Goal: Task Accomplishment & Management: Use online tool/utility

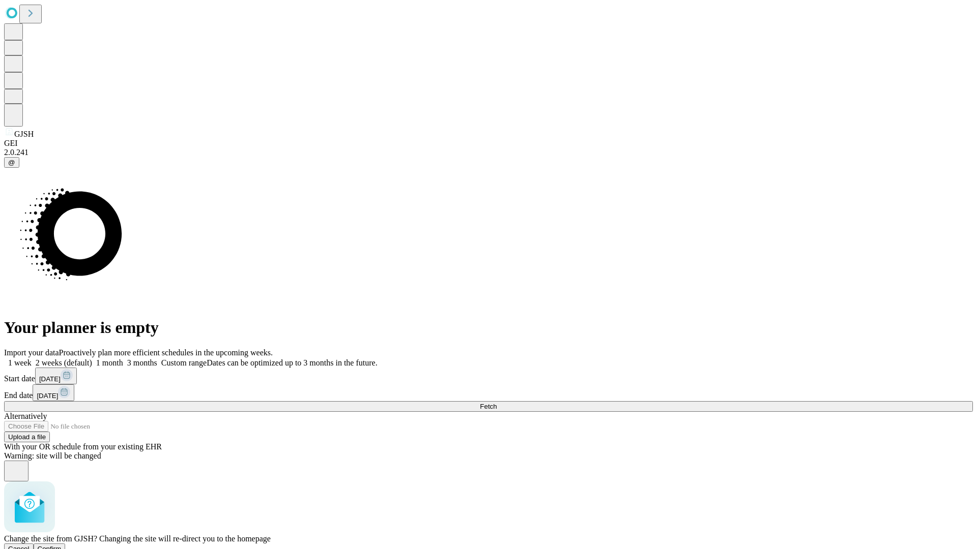
click at [62, 545] on span "Confirm" at bounding box center [50, 549] width 24 height 8
click at [92, 359] on label "2 weeks (default)" at bounding box center [62, 363] width 61 height 9
click at [496, 403] on span "Fetch" at bounding box center [488, 407] width 17 height 8
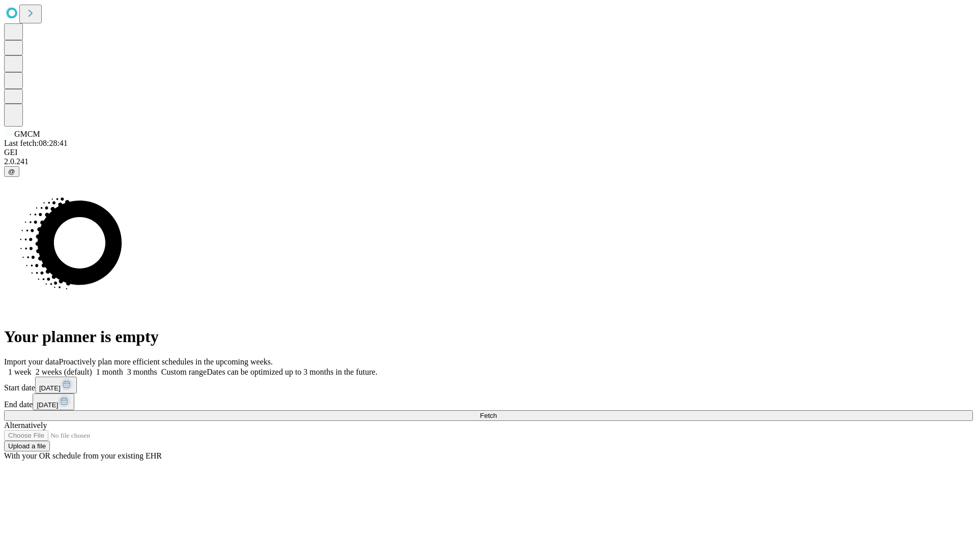
click at [92, 368] on label "2 weeks (default)" at bounding box center [62, 372] width 61 height 9
click at [496, 412] on span "Fetch" at bounding box center [488, 416] width 17 height 8
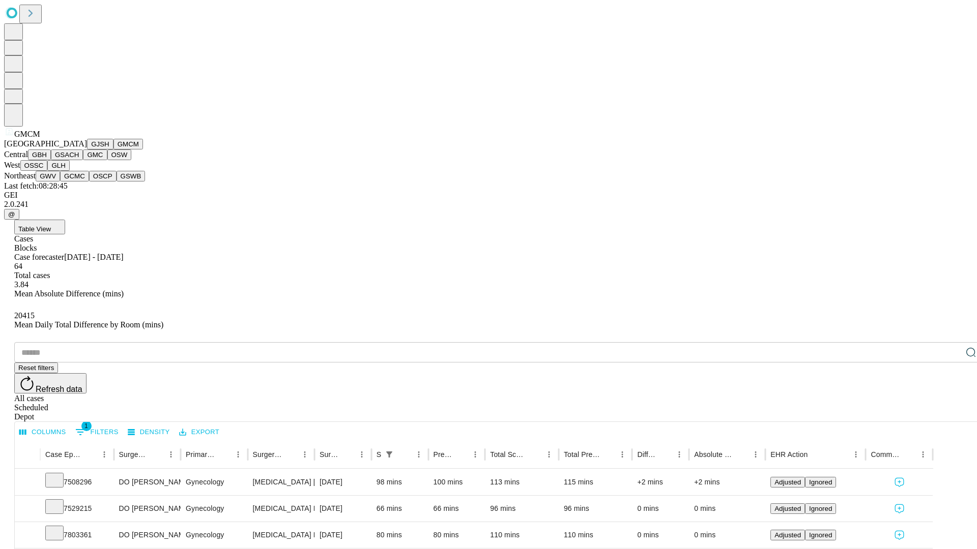
click at [51, 160] on button "GBH" at bounding box center [39, 155] width 23 height 11
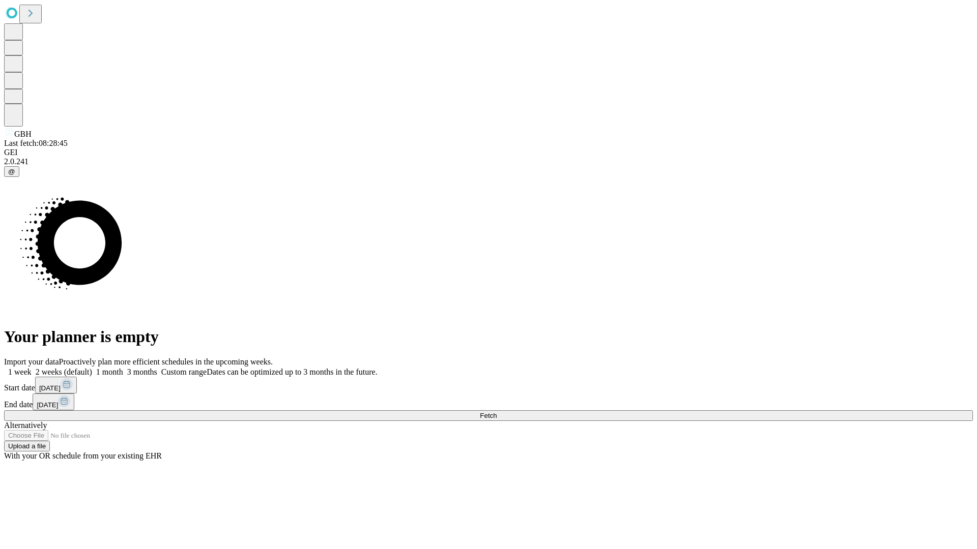
click at [496, 412] on span "Fetch" at bounding box center [488, 416] width 17 height 8
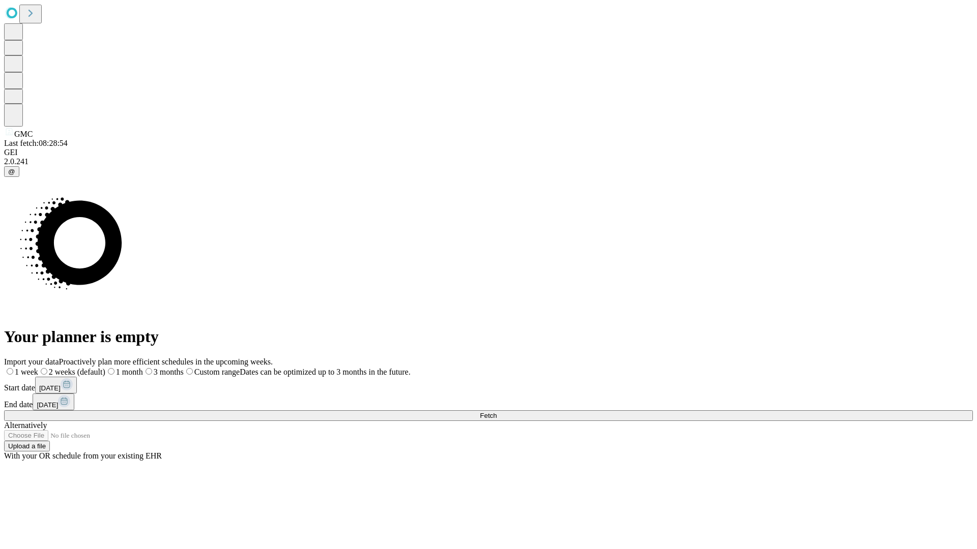
click at [105, 368] on label "2 weeks (default)" at bounding box center [71, 372] width 67 height 9
click at [496, 412] on span "Fetch" at bounding box center [488, 416] width 17 height 8
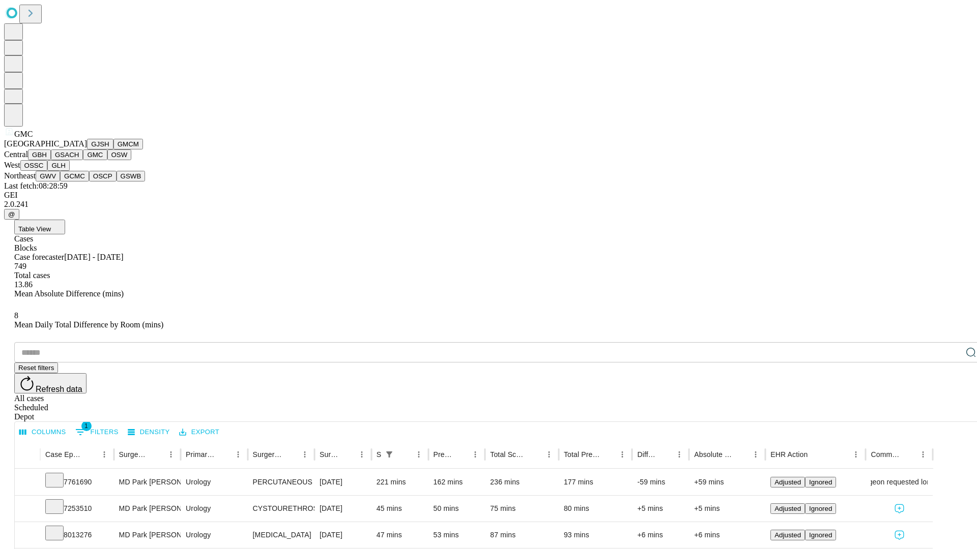
click at [107, 160] on button "OSW" at bounding box center [119, 155] width 24 height 11
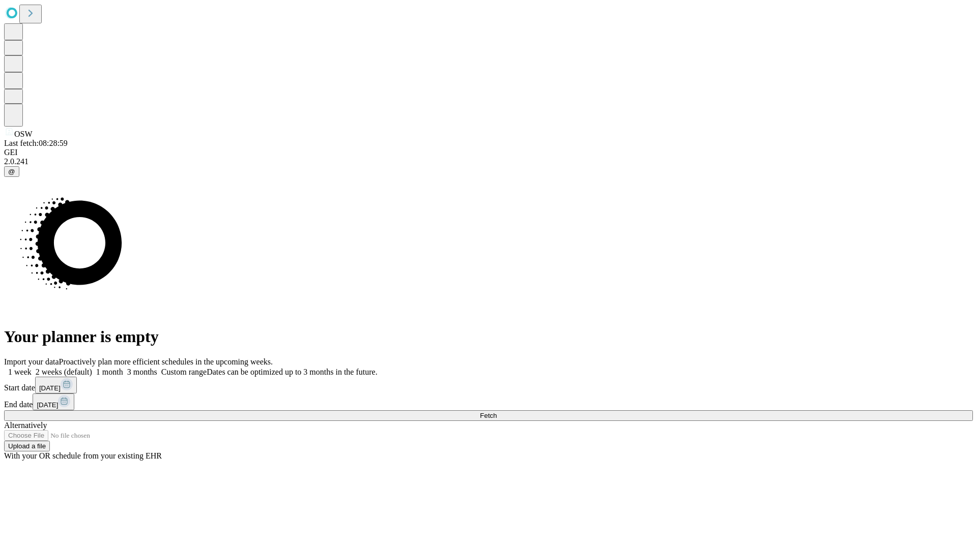
click at [92, 368] on label "2 weeks (default)" at bounding box center [62, 372] width 61 height 9
click at [496, 412] on span "Fetch" at bounding box center [488, 416] width 17 height 8
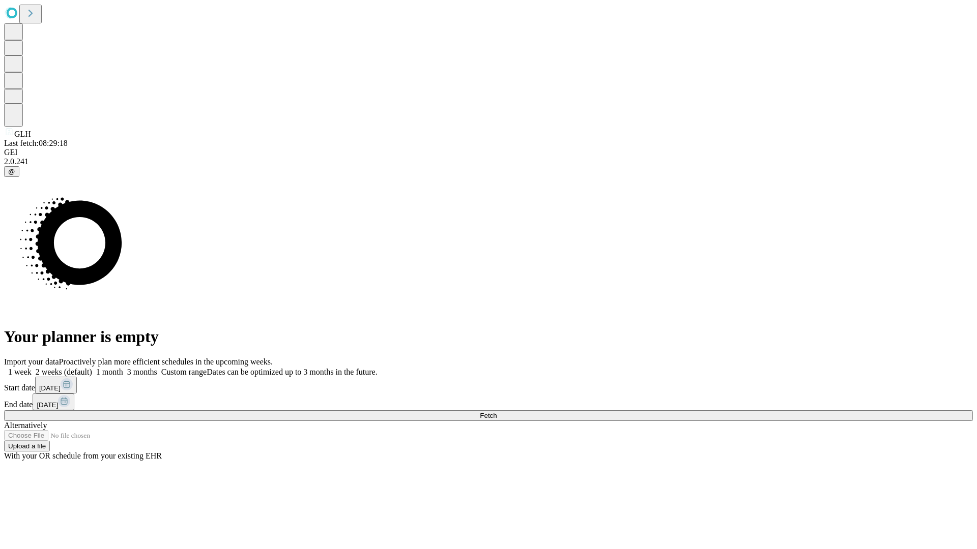
click at [496, 412] on span "Fetch" at bounding box center [488, 416] width 17 height 8
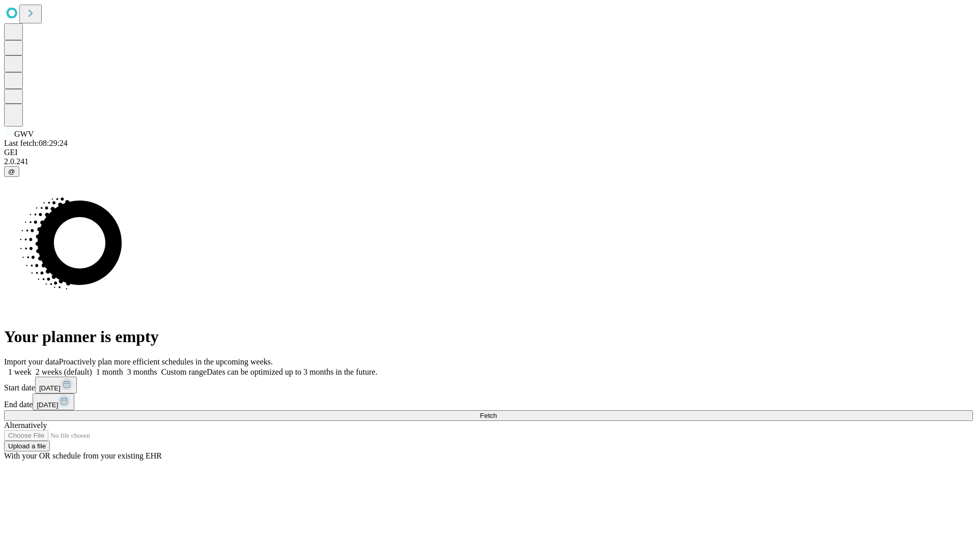
click at [92, 368] on label "2 weeks (default)" at bounding box center [62, 372] width 61 height 9
click at [496, 412] on span "Fetch" at bounding box center [488, 416] width 17 height 8
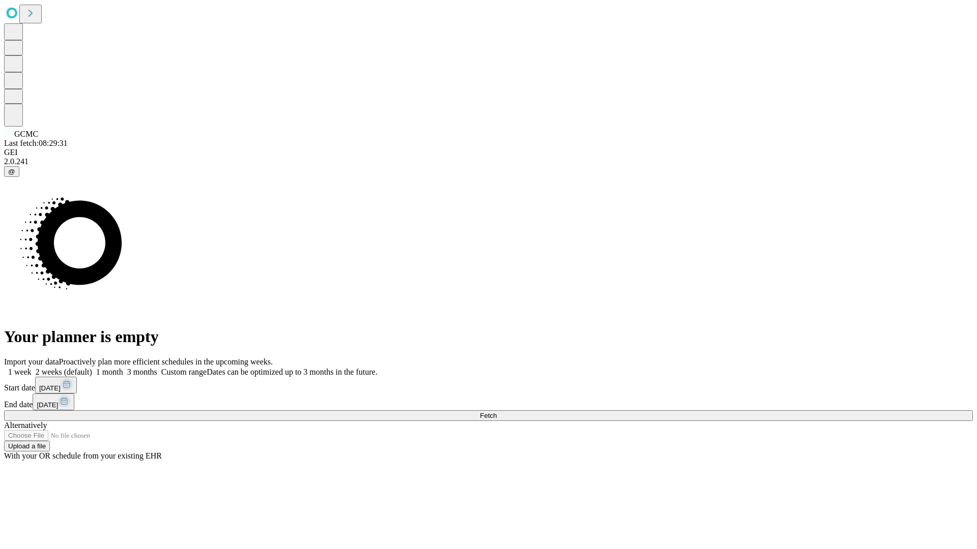
click at [92, 368] on label "2 weeks (default)" at bounding box center [62, 372] width 61 height 9
click at [496, 412] on span "Fetch" at bounding box center [488, 416] width 17 height 8
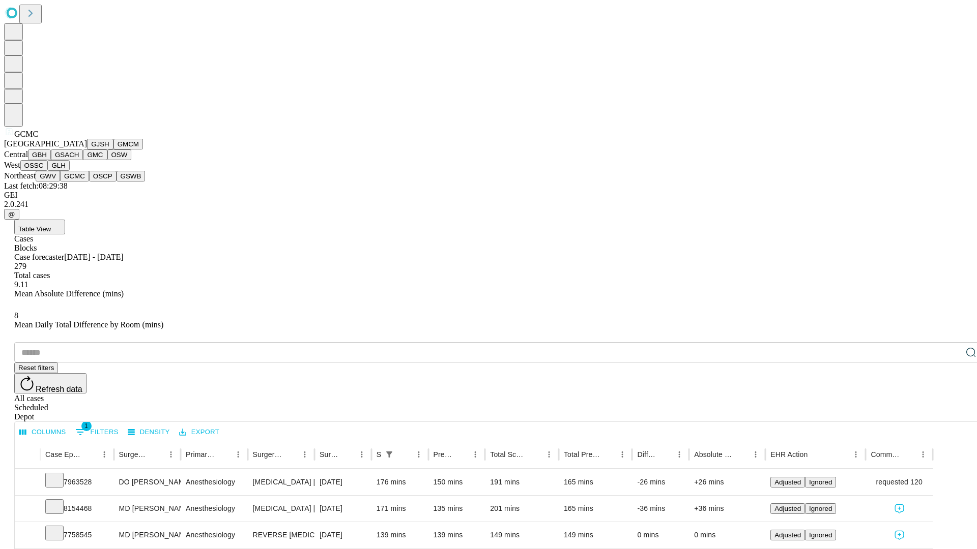
click at [89, 182] on button "OSCP" at bounding box center [102, 176] width 27 height 11
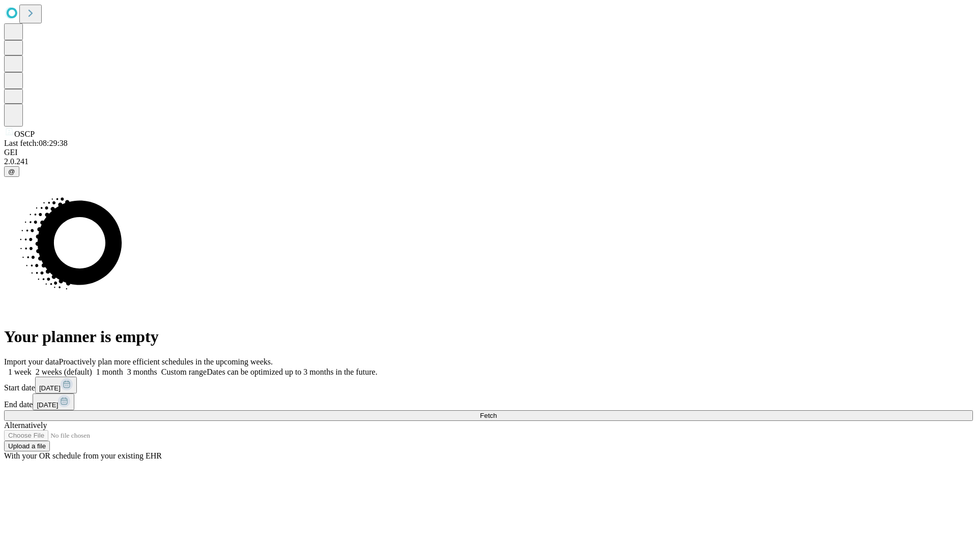
click at [92, 368] on label "2 weeks (default)" at bounding box center [62, 372] width 61 height 9
click at [496, 412] on span "Fetch" at bounding box center [488, 416] width 17 height 8
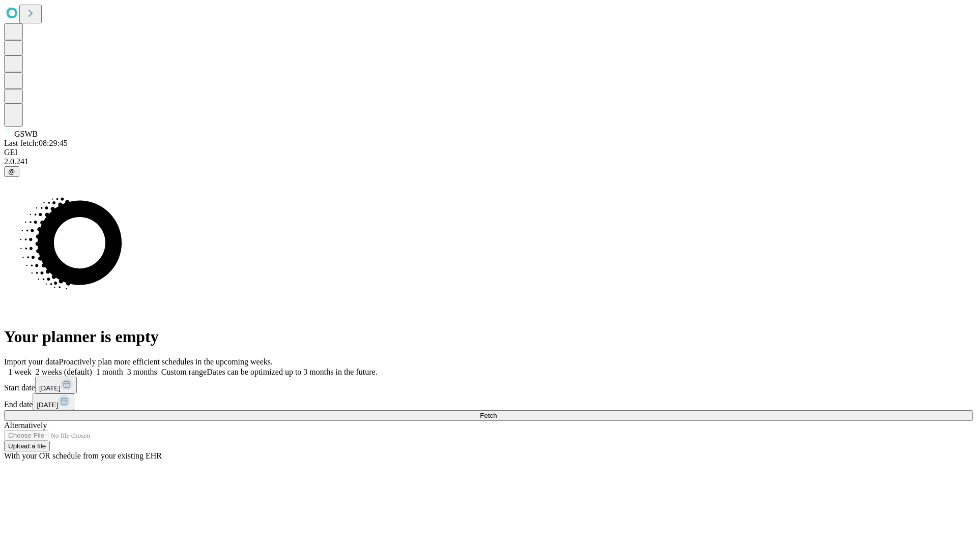
click at [92, 368] on label "2 weeks (default)" at bounding box center [62, 372] width 61 height 9
click at [496, 412] on span "Fetch" at bounding box center [488, 416] width 17 height 8
